Goal: Information Seeking & Learning: Learn about a topic

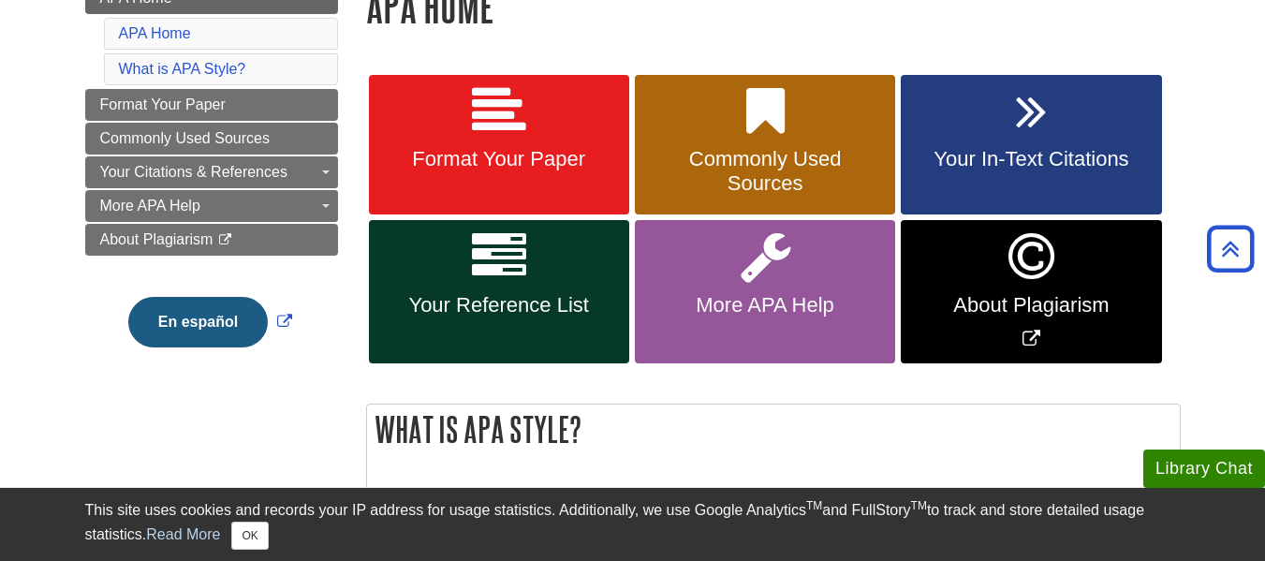
scroll to position [303, 0]
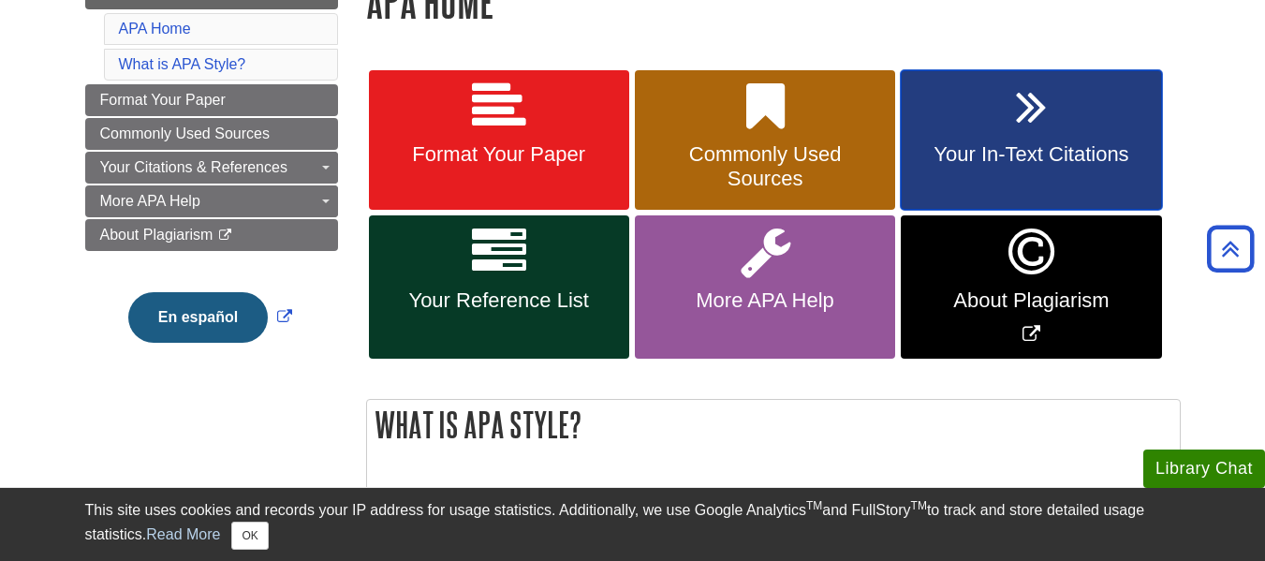
click at [948, 150] on span "Your In-Text Citations" at bounding box center [1031, 154] width 232 height 24
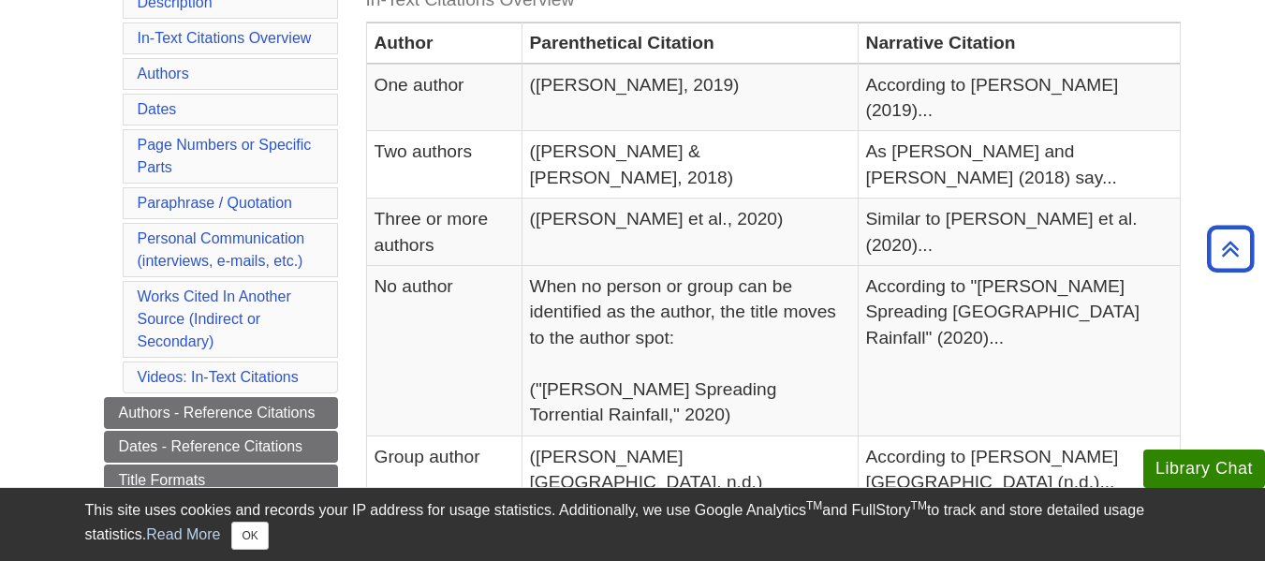
scroll to position [465, 0]
click at [282, 144] on link "Page Numbers or Specific Parts" at bounding box center [225, 155] width 174 height 38
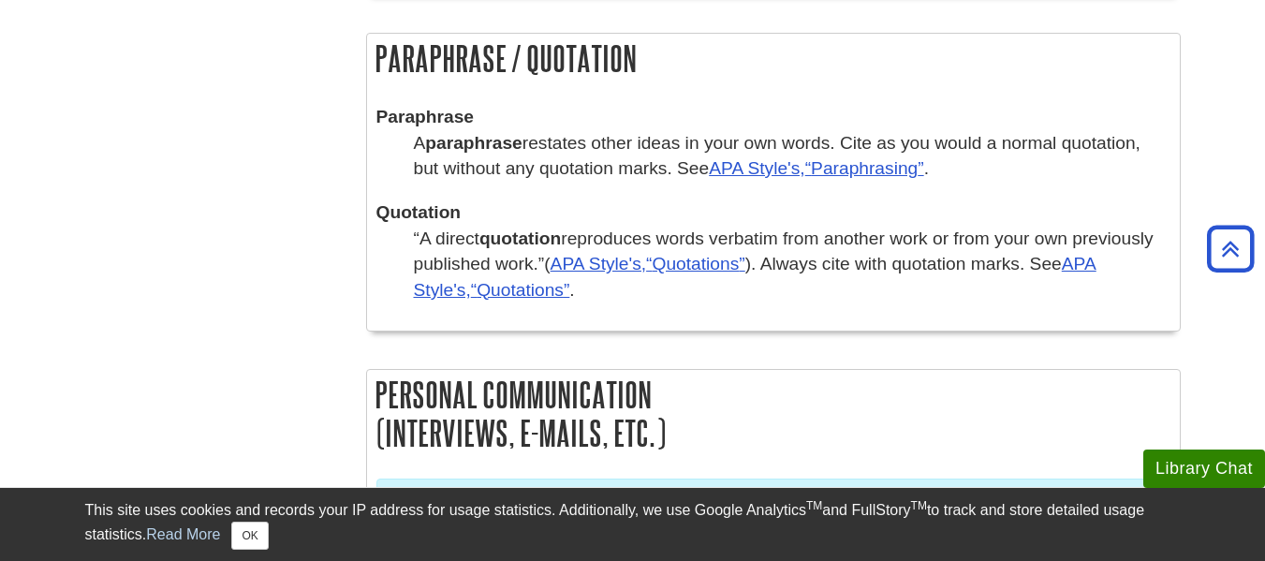
scroll to position [3529, 0]
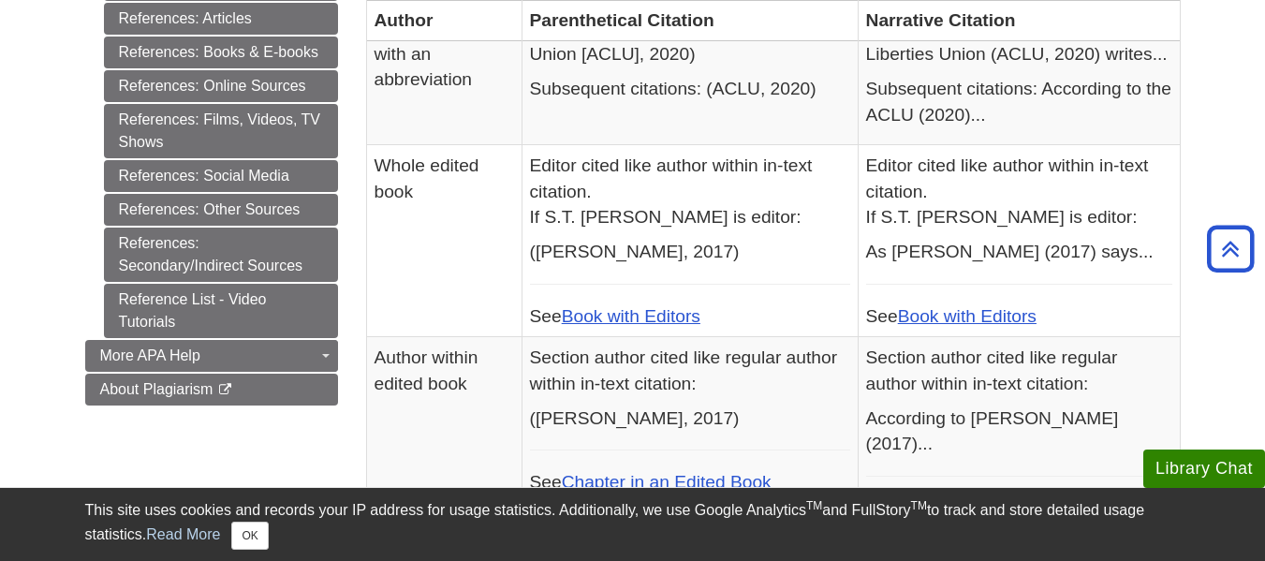
scroll to position [955, 0]
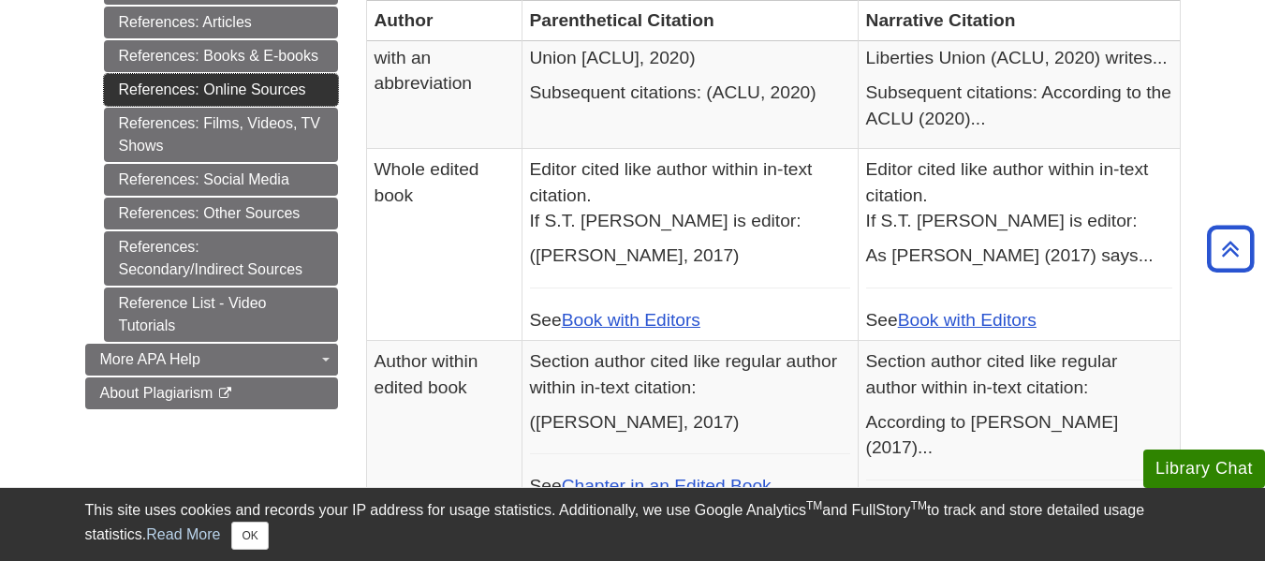
click at [151, 81] on link "References: Online Sources" at bounding box center [221, 90] width 234 height 32
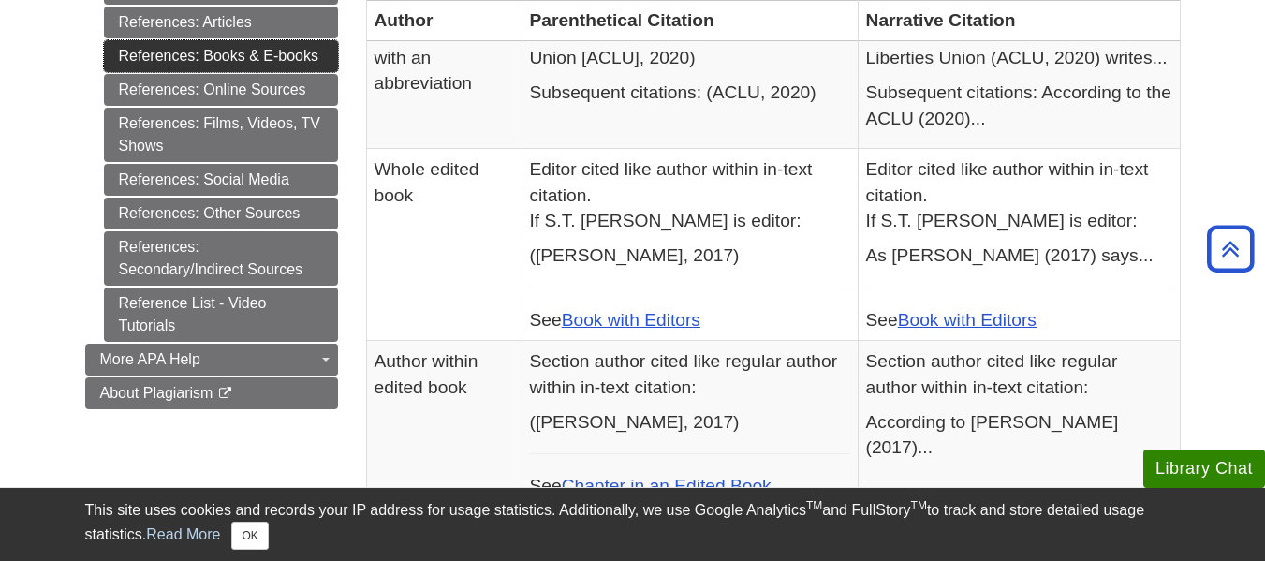
click at [189, 53] on link "References: Books & E-books" at bounding box center [221, 56] width 234 height 32
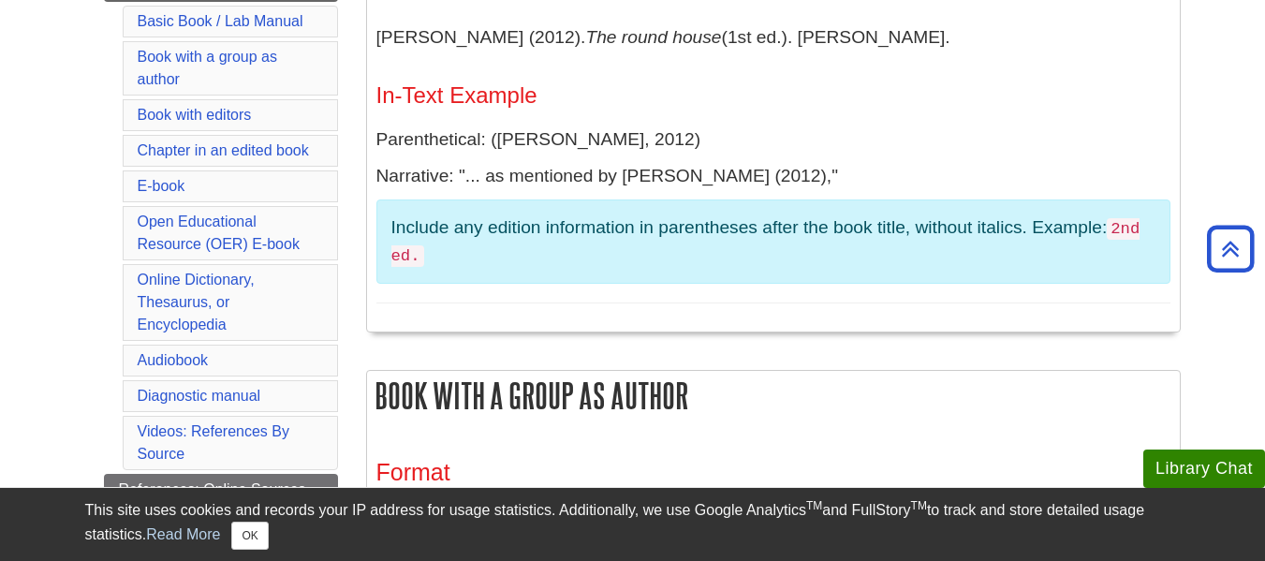
scroll to position [613, 0]
click at [175, 182] on link "E-book" at bounding box center [162, 187] width 48 height 16
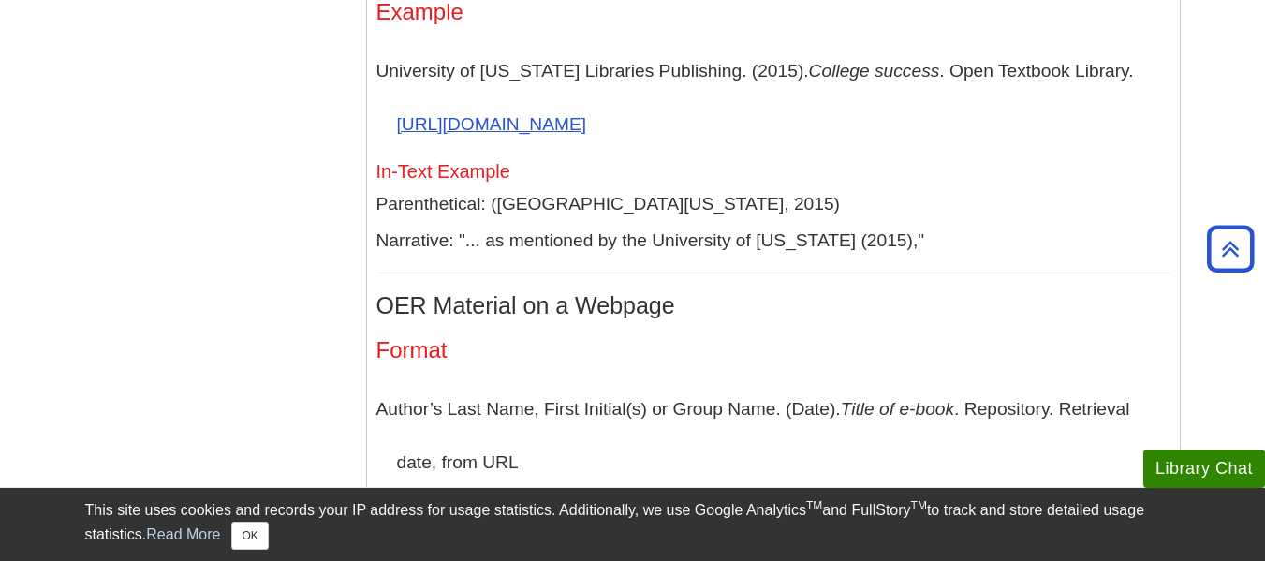
scroll to position [4211, 0]
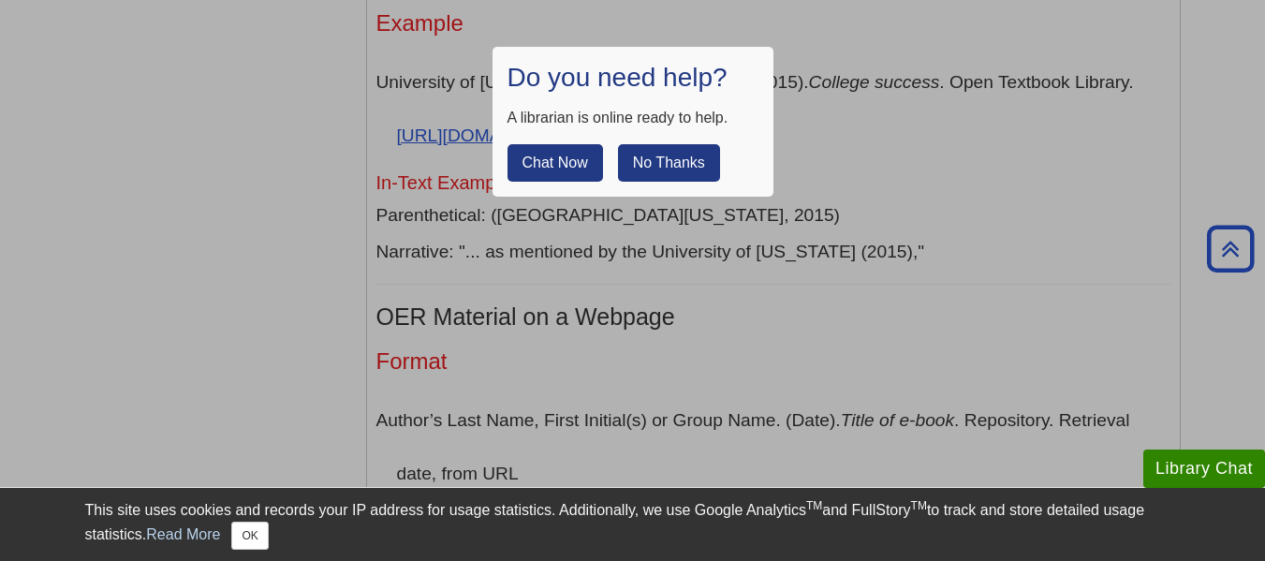
click at [652, 162] on button "No Thanks" at bounding box center [669, 162] width 102 height 37
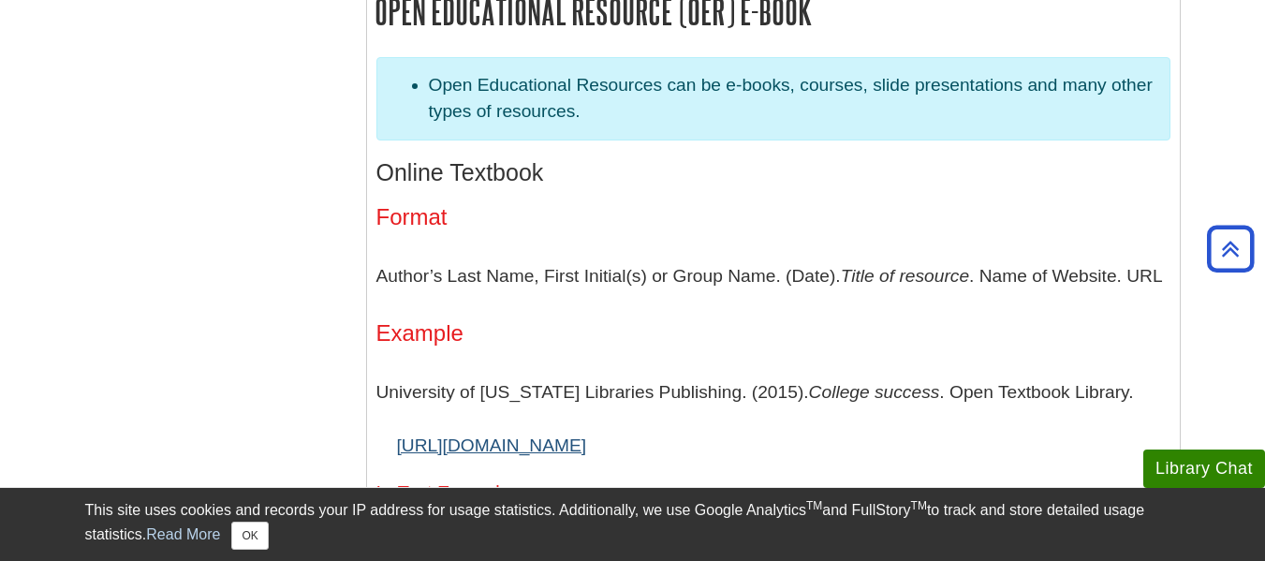
scroll to position [3899, 0]
